Goal: Check status: Check status

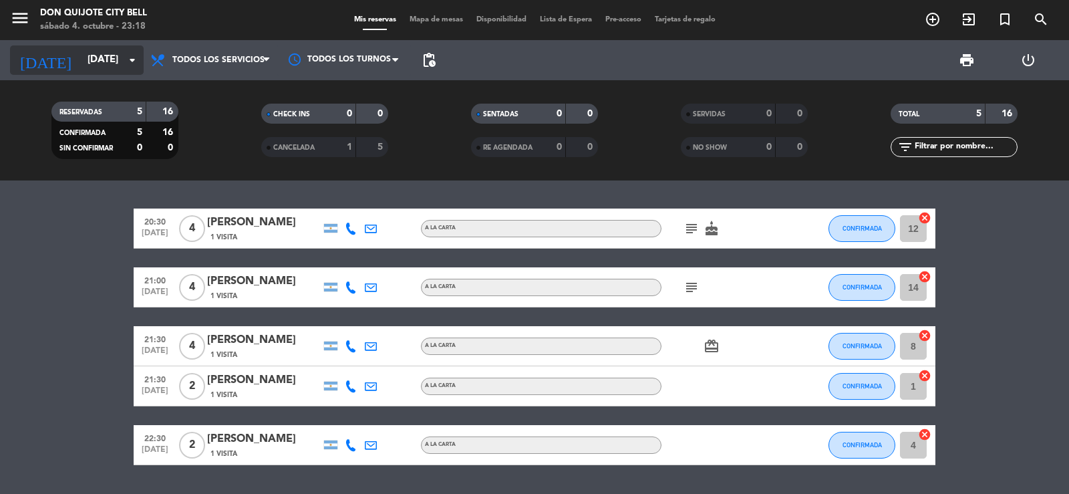
click at [133, 60] on icon "arrow_drop_down" at bounding box center [132, 60] width 16 height 16
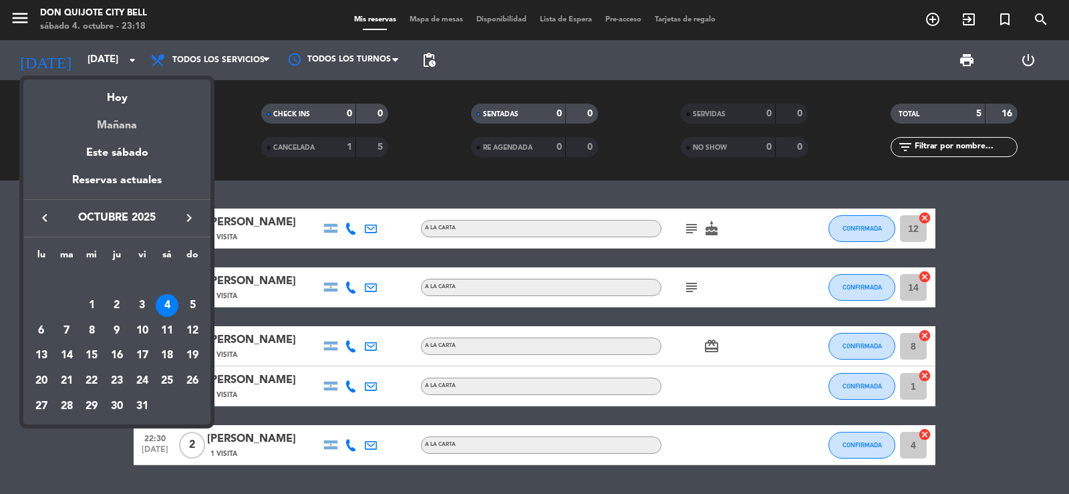
click at [148, 121] on div "Mañana" at bounding box center [116, 120] width 187 height 27
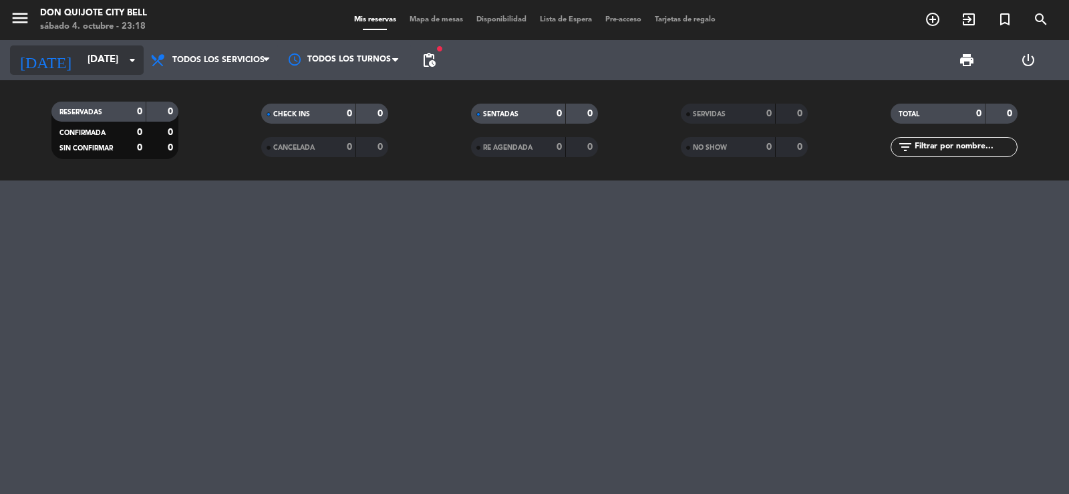
click at [123, 59] on input "[DATE]" at bounding box center [145, 59] width 129 height 25
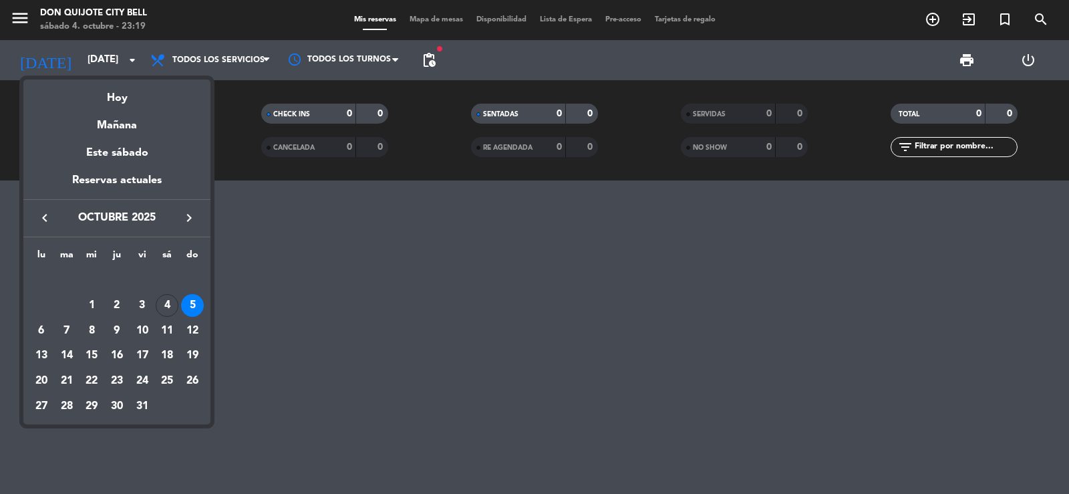
click at [39, 330] on div "6" at bounding box center [41, 330] width 23 height 23
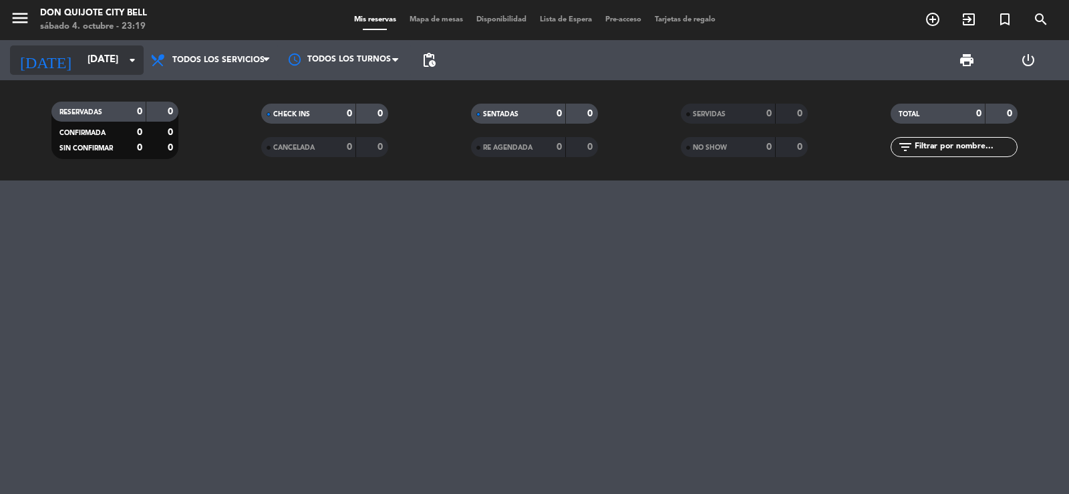
click at [124, 64] on icon "arrow_drop_down" at bounding box center [132, 60] width 16 height 16
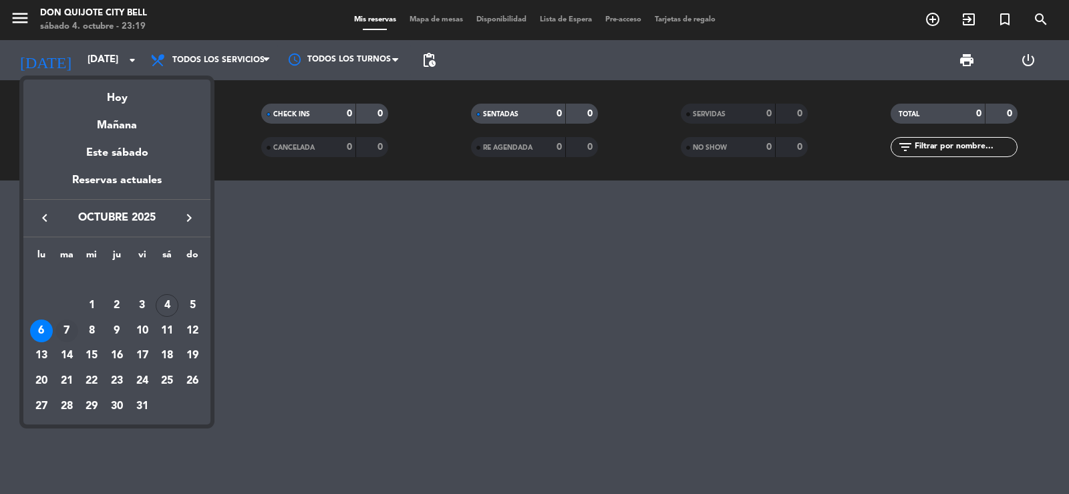
click at [63, 329] on div "7" at bounding box center [66, 330] width 23 height 23
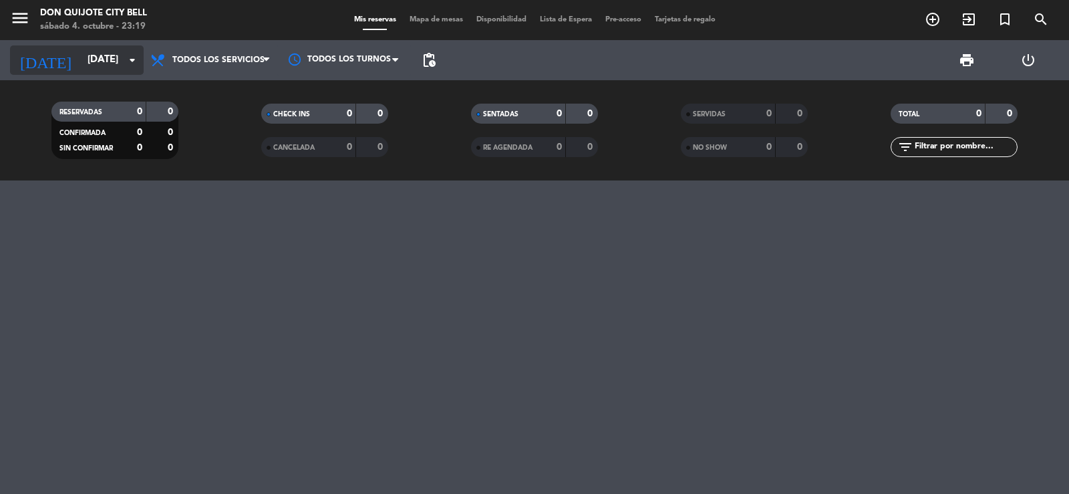
click at [121, 65] on input "[DATE]" at bounding box center [145, 59] width 129 height 25
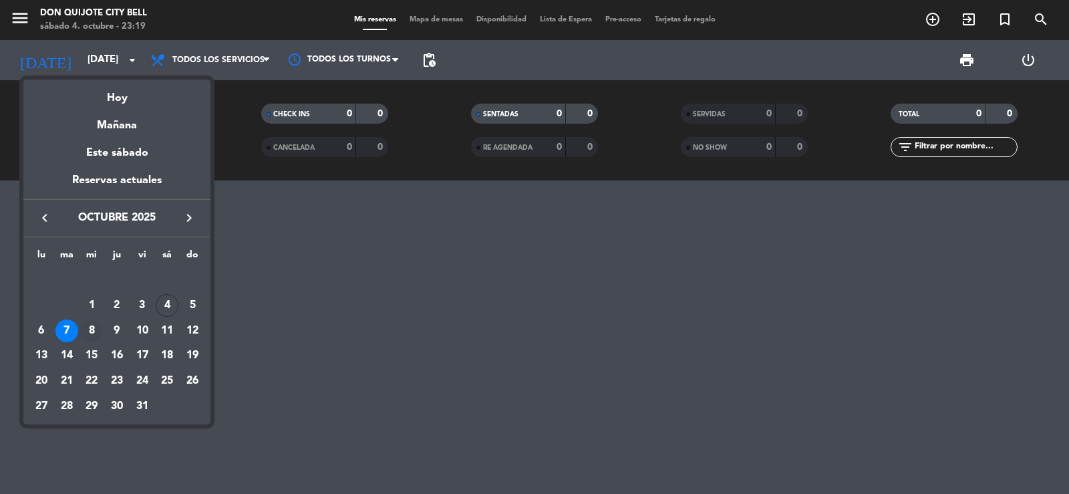
click at [96, 330] on div "8" at bounding box center [91, 330] width 23 height 23
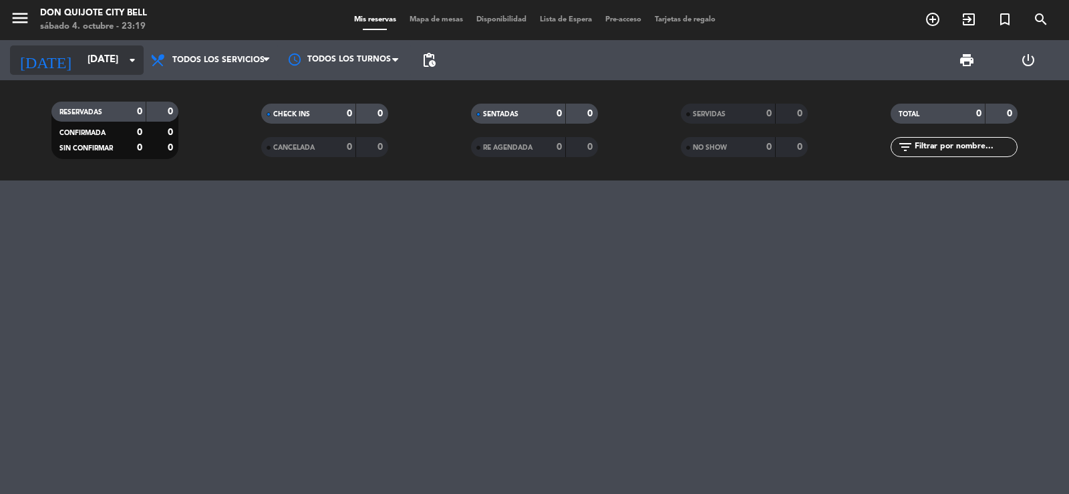
click at [123, 63] on input "[DATE]" at bounding box center [145, 59] width 129 height 25
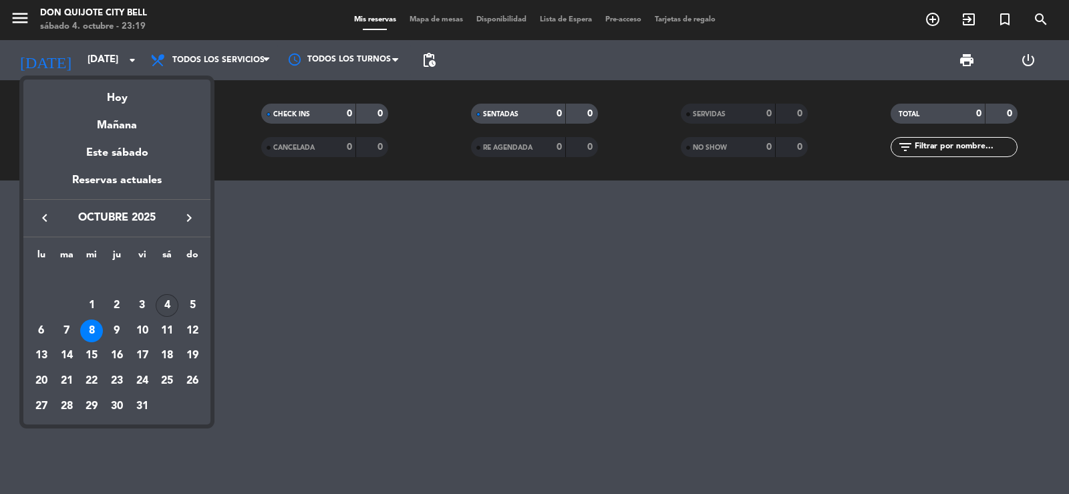
click at [169, 301] on div "4" at bounding box center [167, 305] width 23 height 23
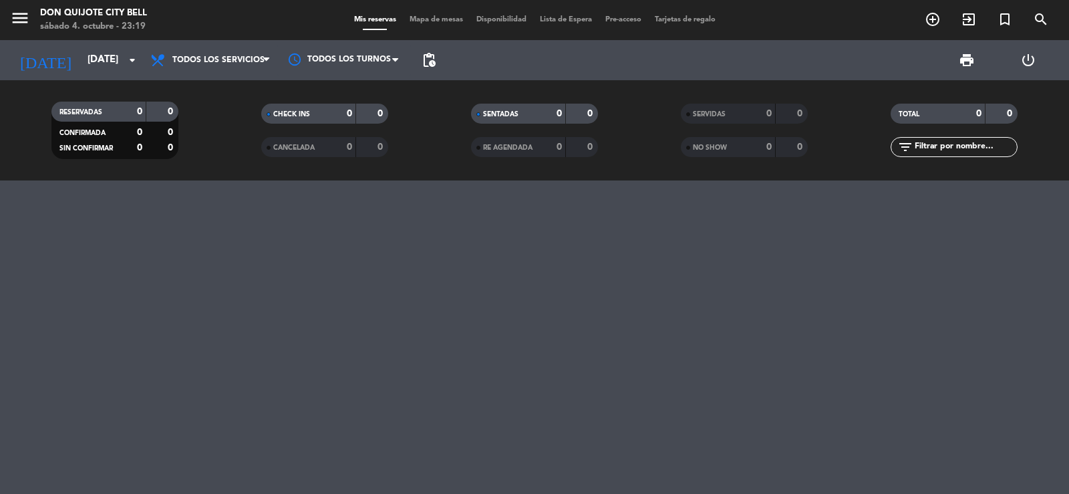
type input "[DATE]"
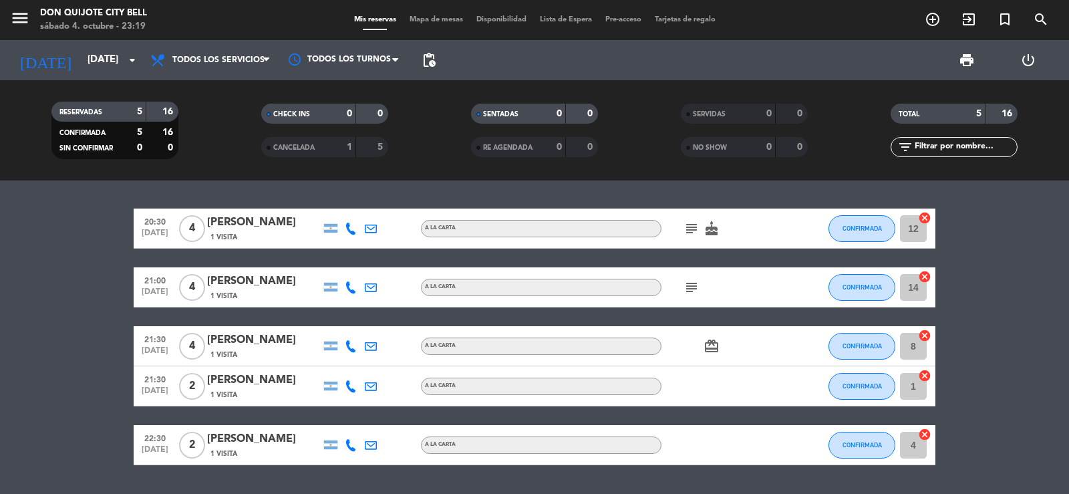
click at [688, 286] on icon "subject" at bounding box center [692, 287] width 16 height 16
click at [690, 227] on icon "subject" at bounding box center [692, 229] width 16 height 16
click at [1035, 301] on bookings-row "20:30 [DATE] 4 [PERSON_NAME] 1 Visita A LA CARTA subject Todo es rico cake CONF…" at bounding box center [534, 337] width 1069 height 257
